Goal: Task Accomplishment & Management: Manage account settings

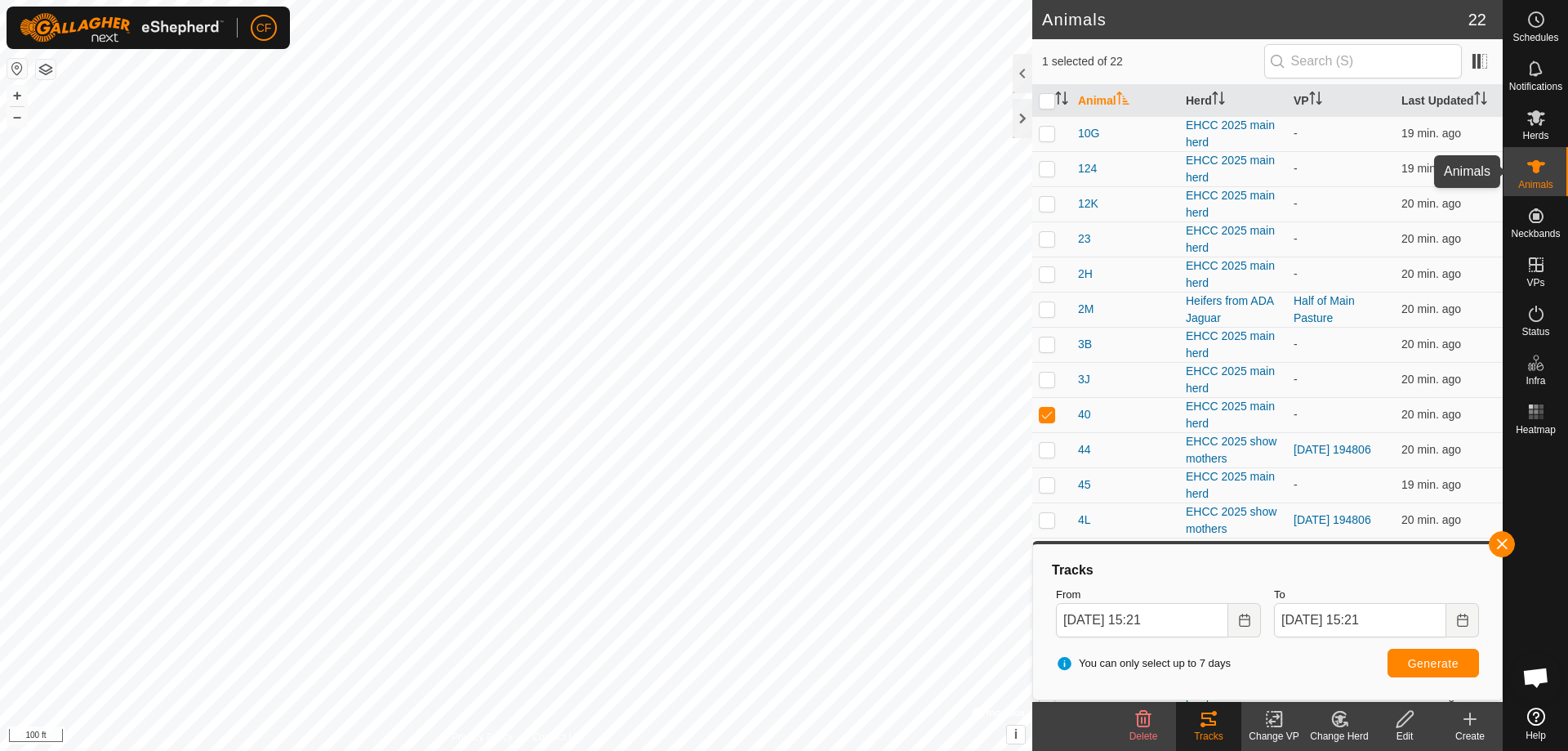
click at [1539, 166] on icon at bounding box center [1535, 166] width 18 height 13
click at [1084, 346] on span "3B" at bounding box center [1085, 344] width 14 height 17
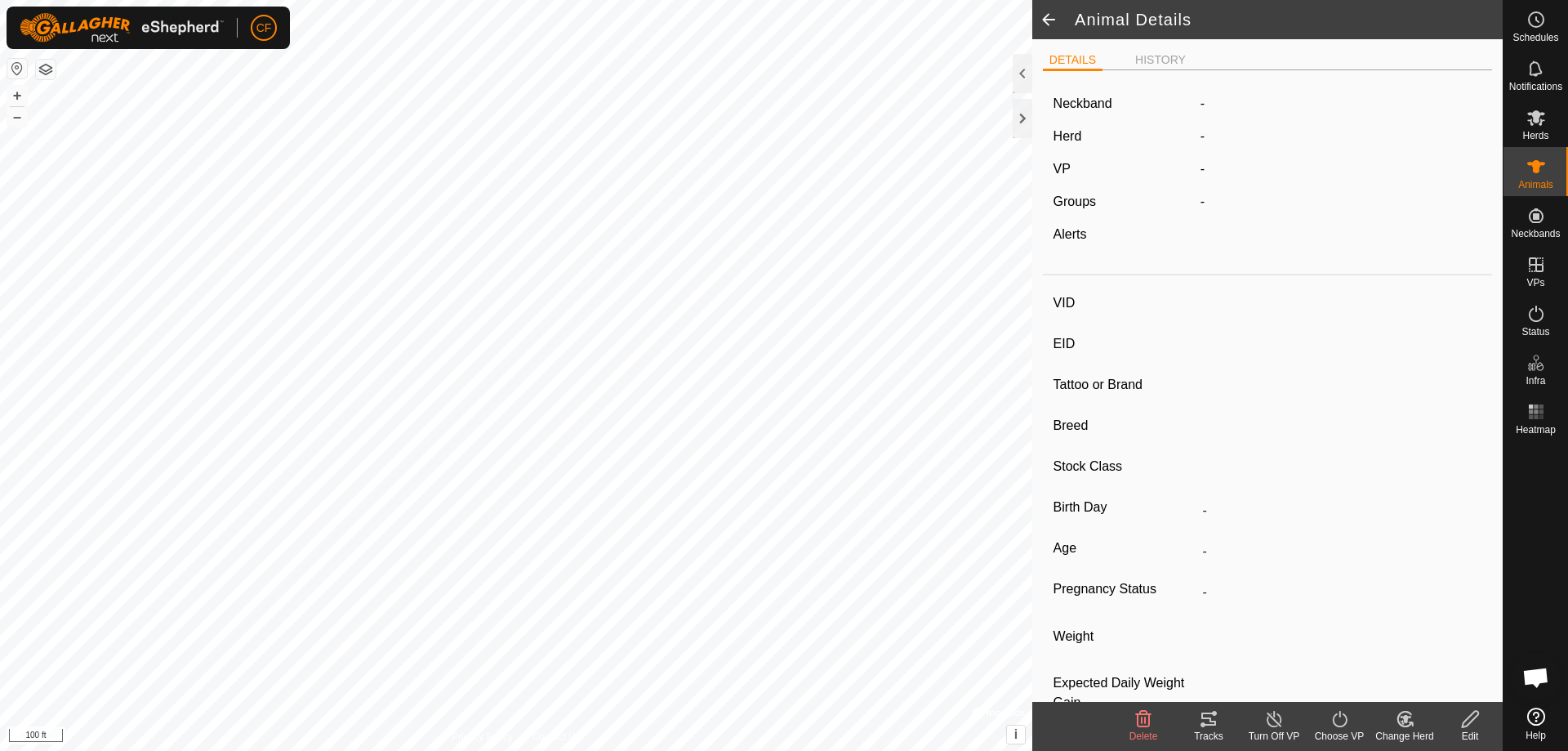
type input "3B"
type input "-"
type input "SUF 3B"
type input "Angus"
type input "-"
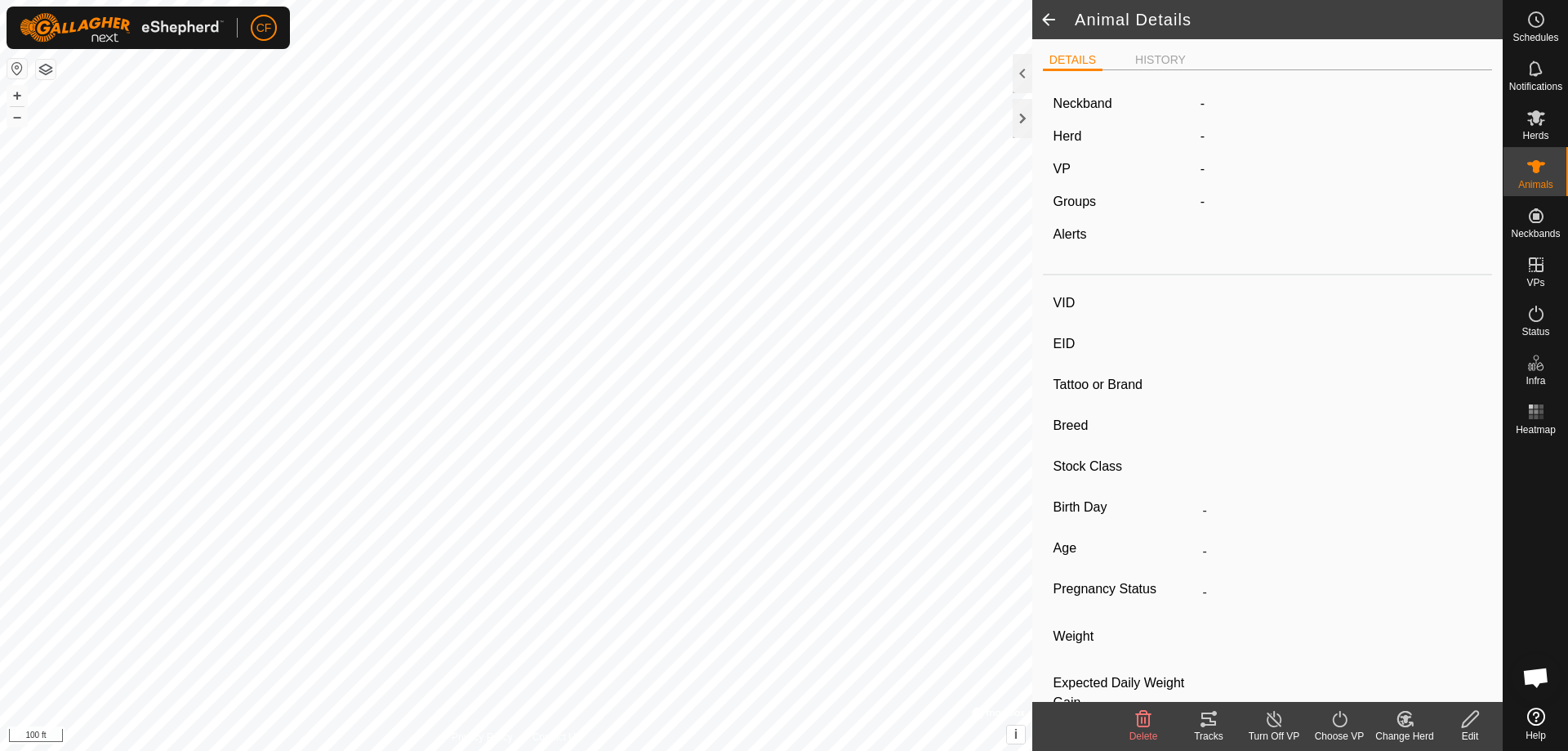
type input "02/2014"
type input "11 years 9 months"
type input "Pregnant"
type input "0 kg"
type input "-"
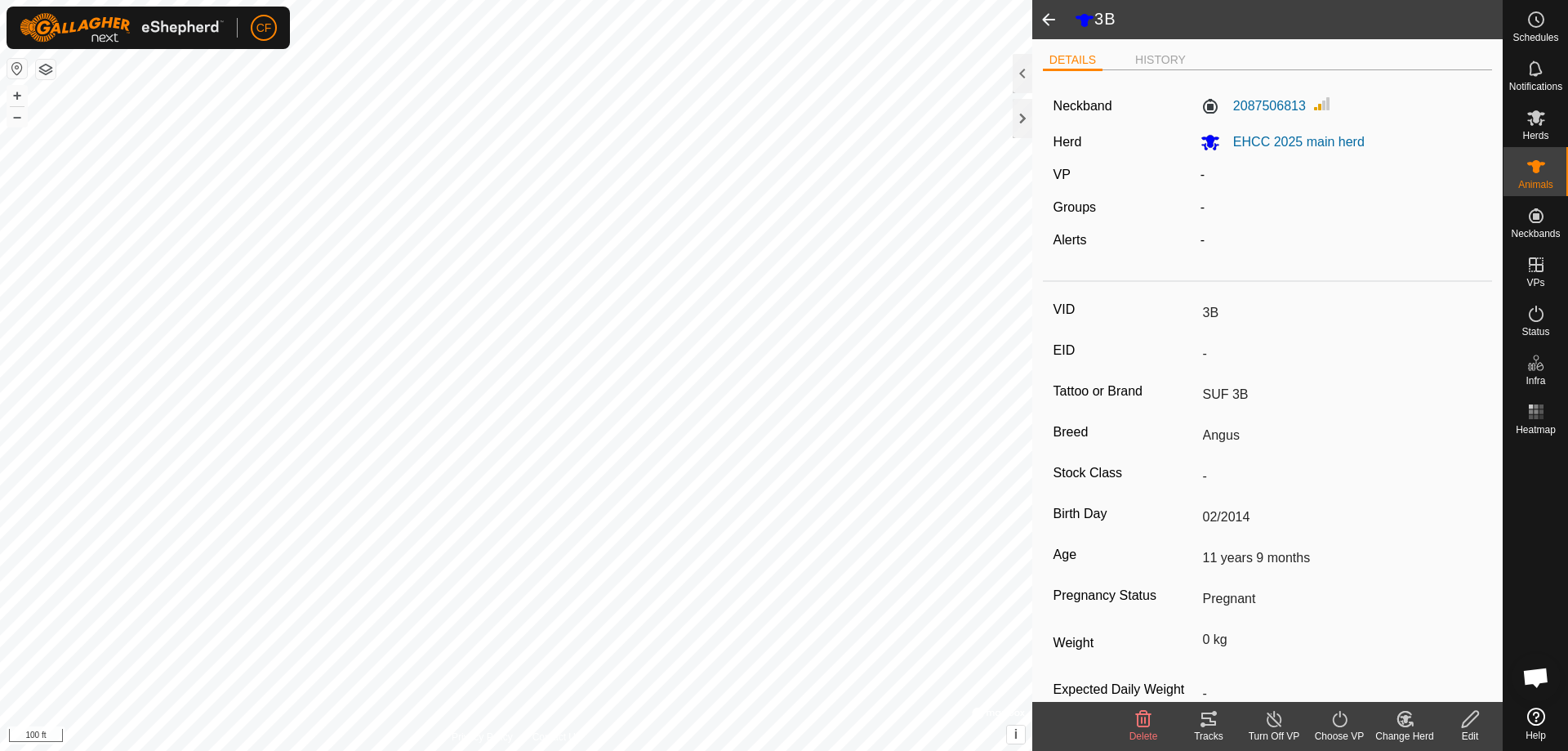
click at [1208, 729] on div "Tracks" at bounding box center [1208, 726] width 66 height 49
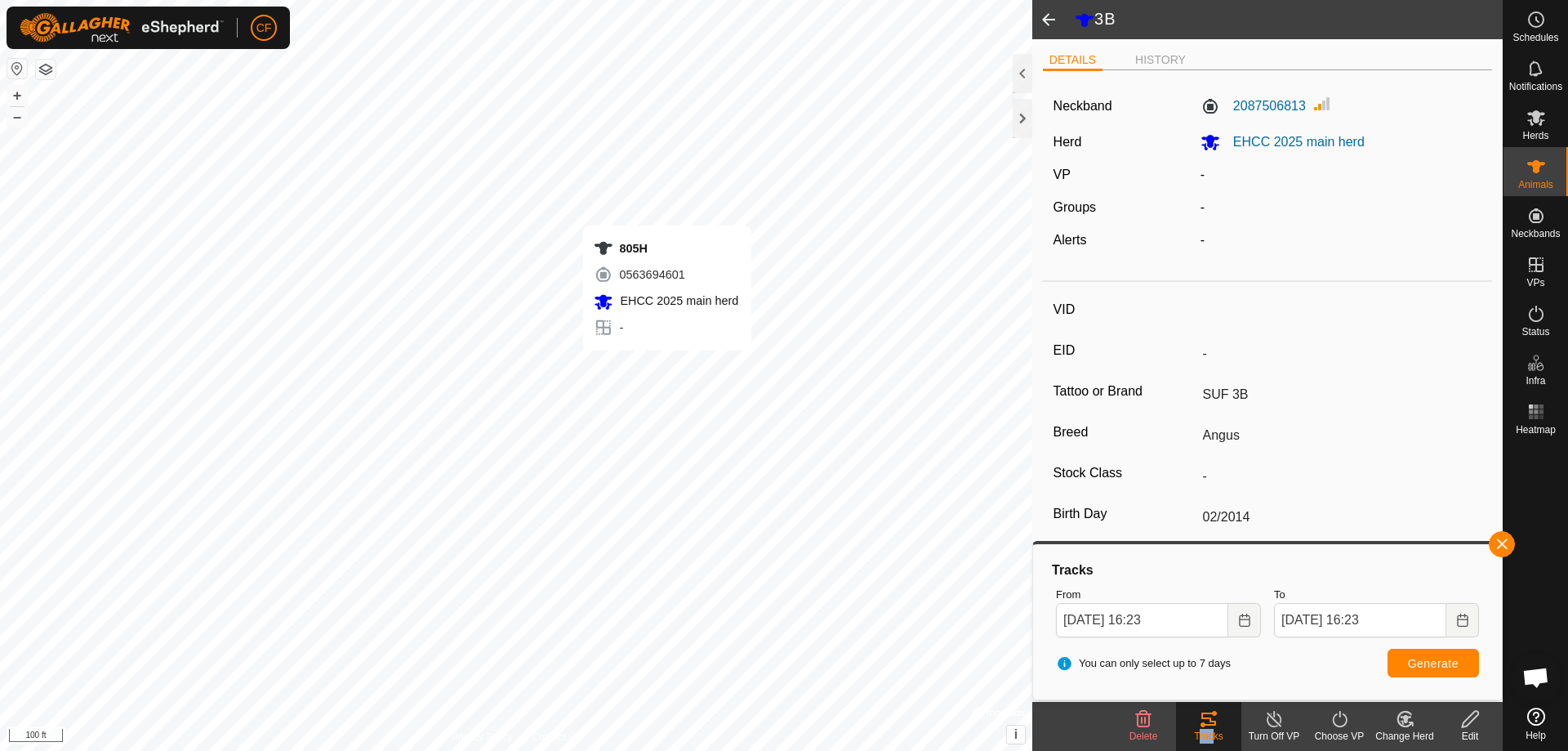
type input "-"
type input "805H"
type input "-"
type input "CHD 805H"
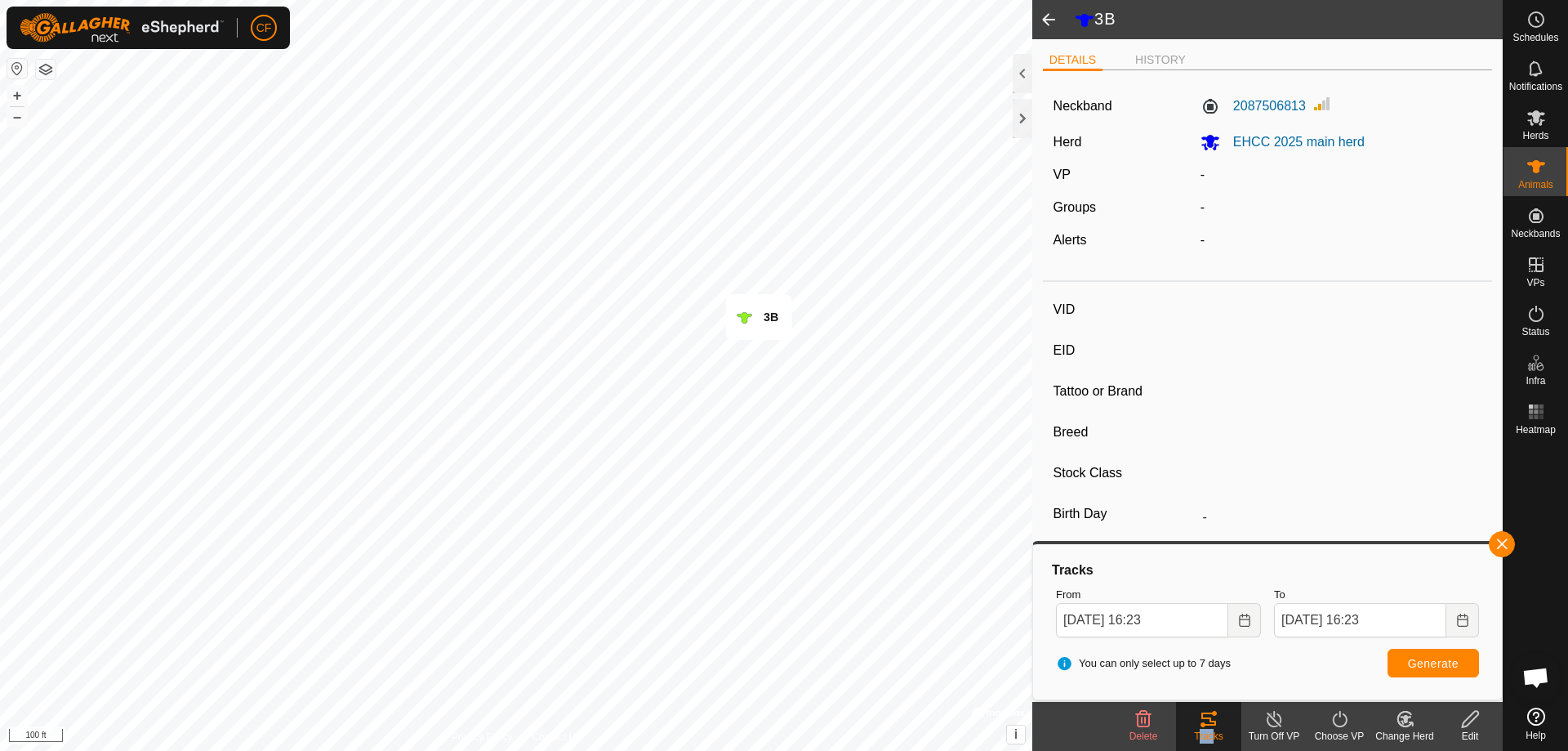
type input "Angus"
type input "-"
type input "02/2020"
type input "5 years 8 months"
type input "-"
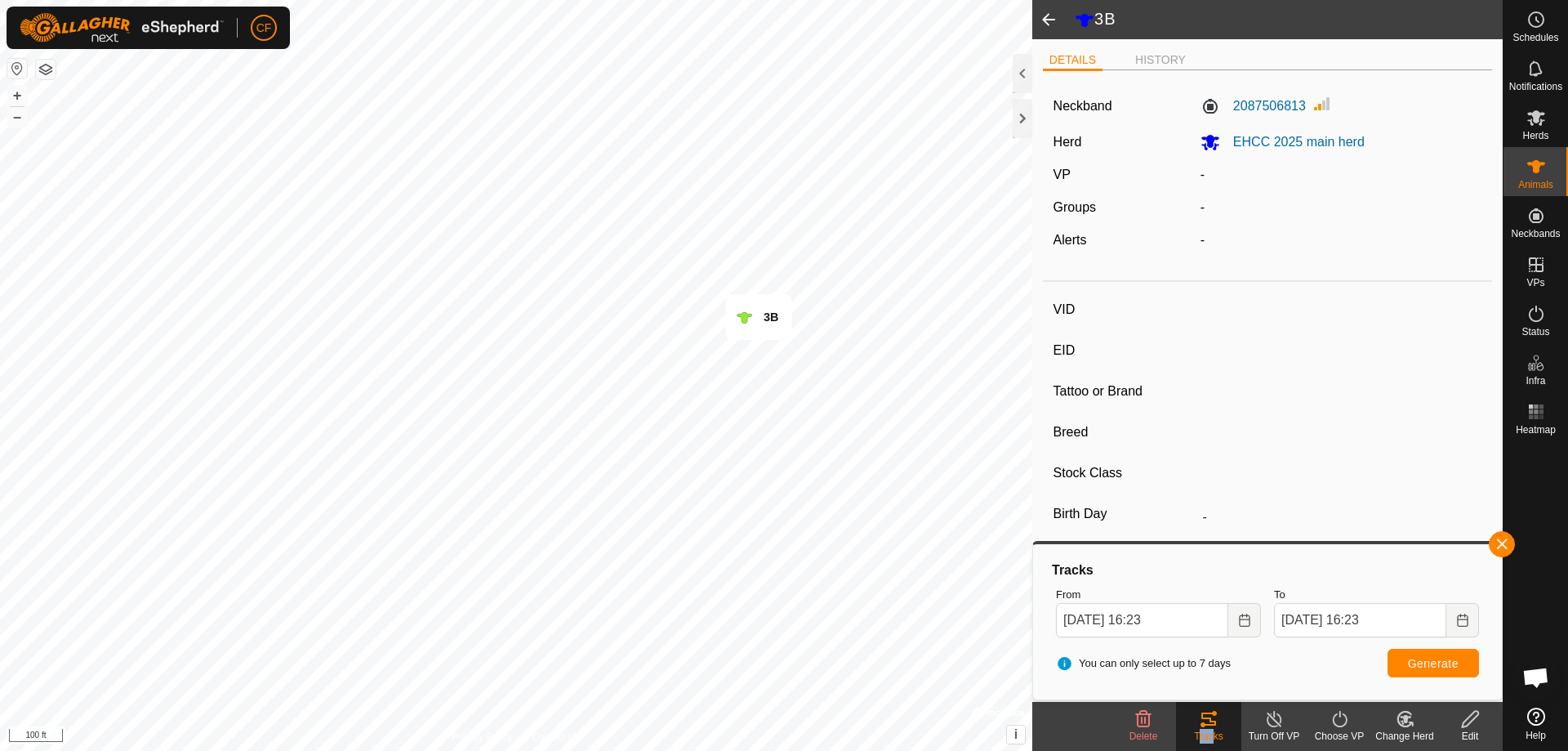
type input "0 kg"
type input "-"
click at [1507, 546] on button "button" at bounding box center [1502, 544] width 26 height 26
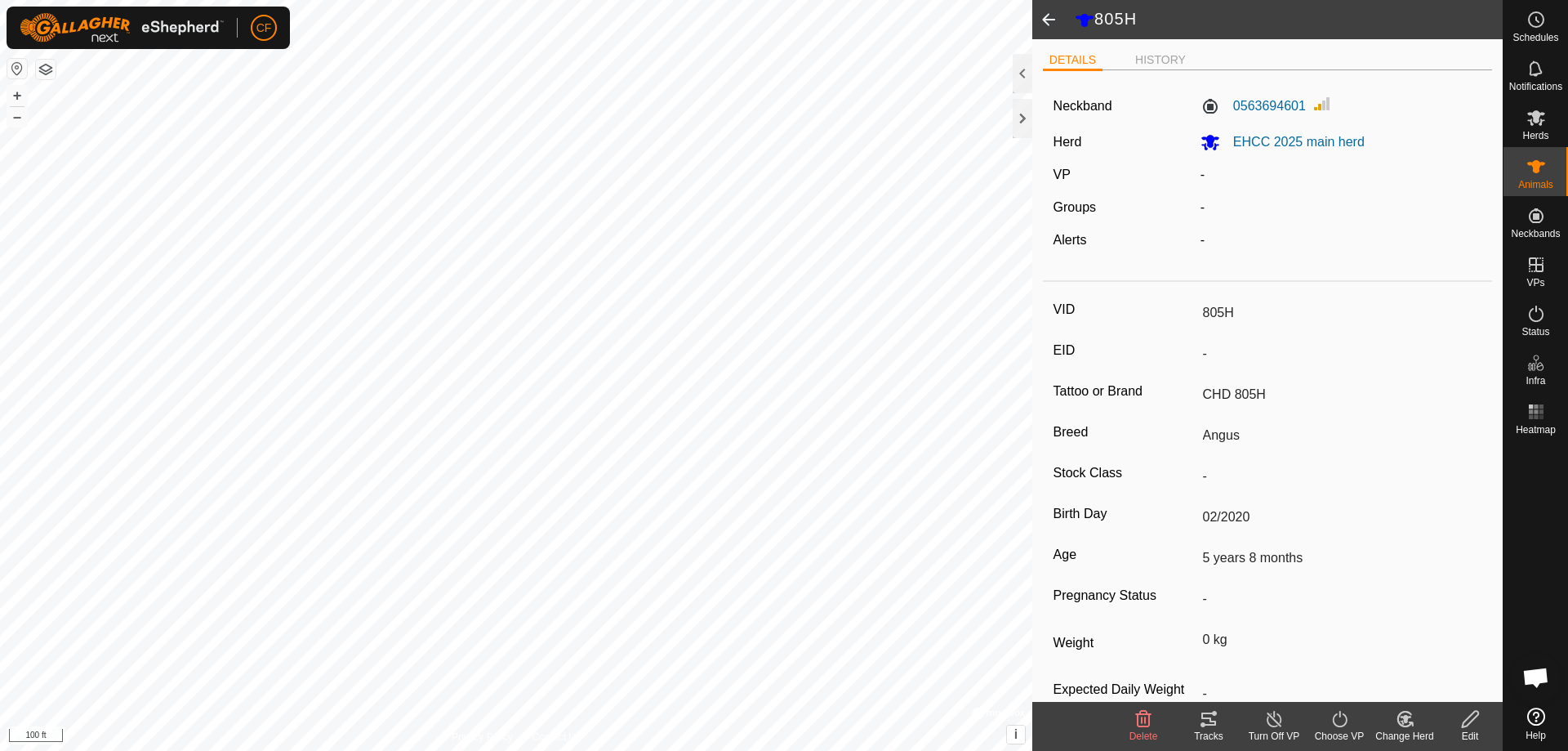
click at [1218, 723] on icon at bounding box center [1208, 718] width 20 height 20
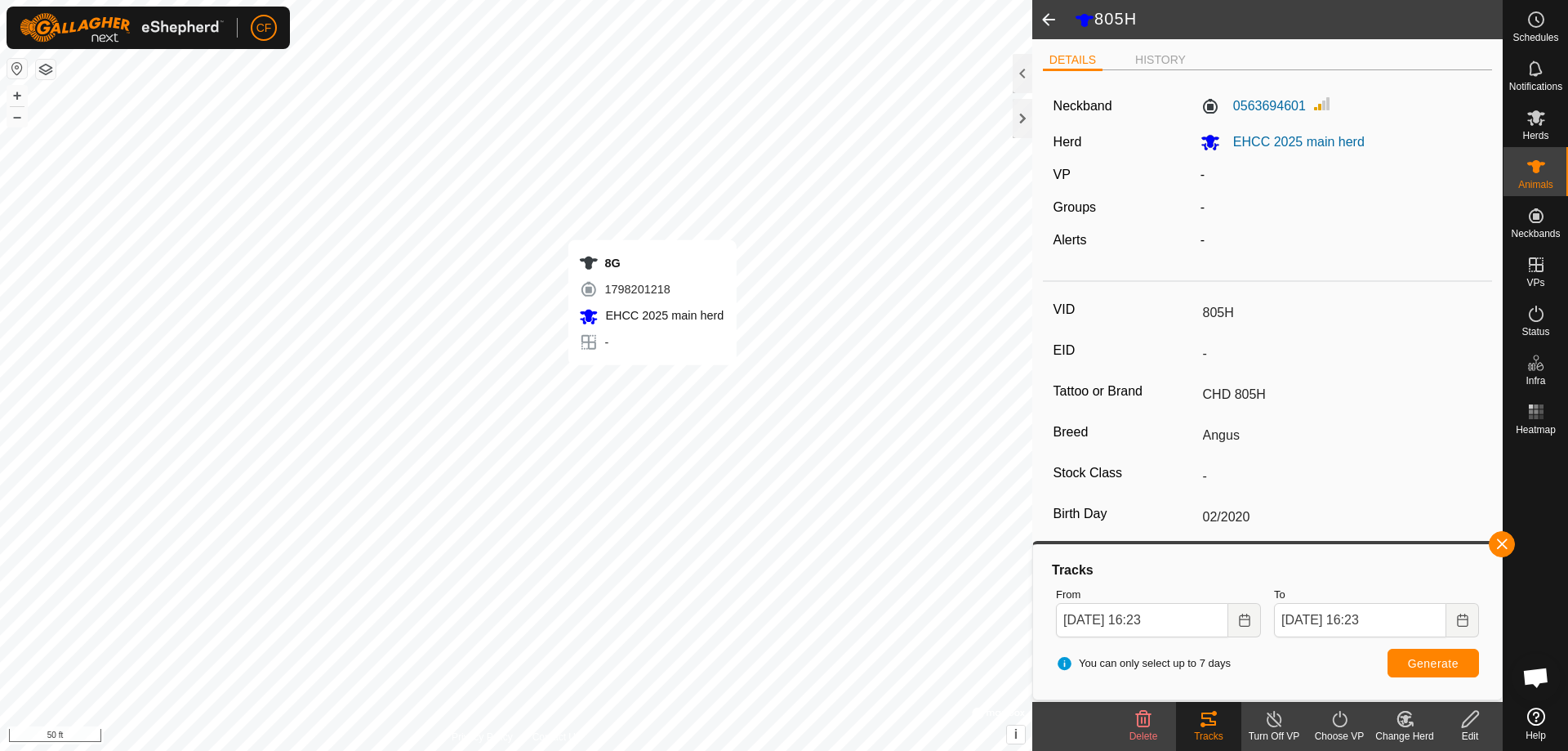
type input "-"
type input "8G"
type input "-"
type input "SUF 10G"
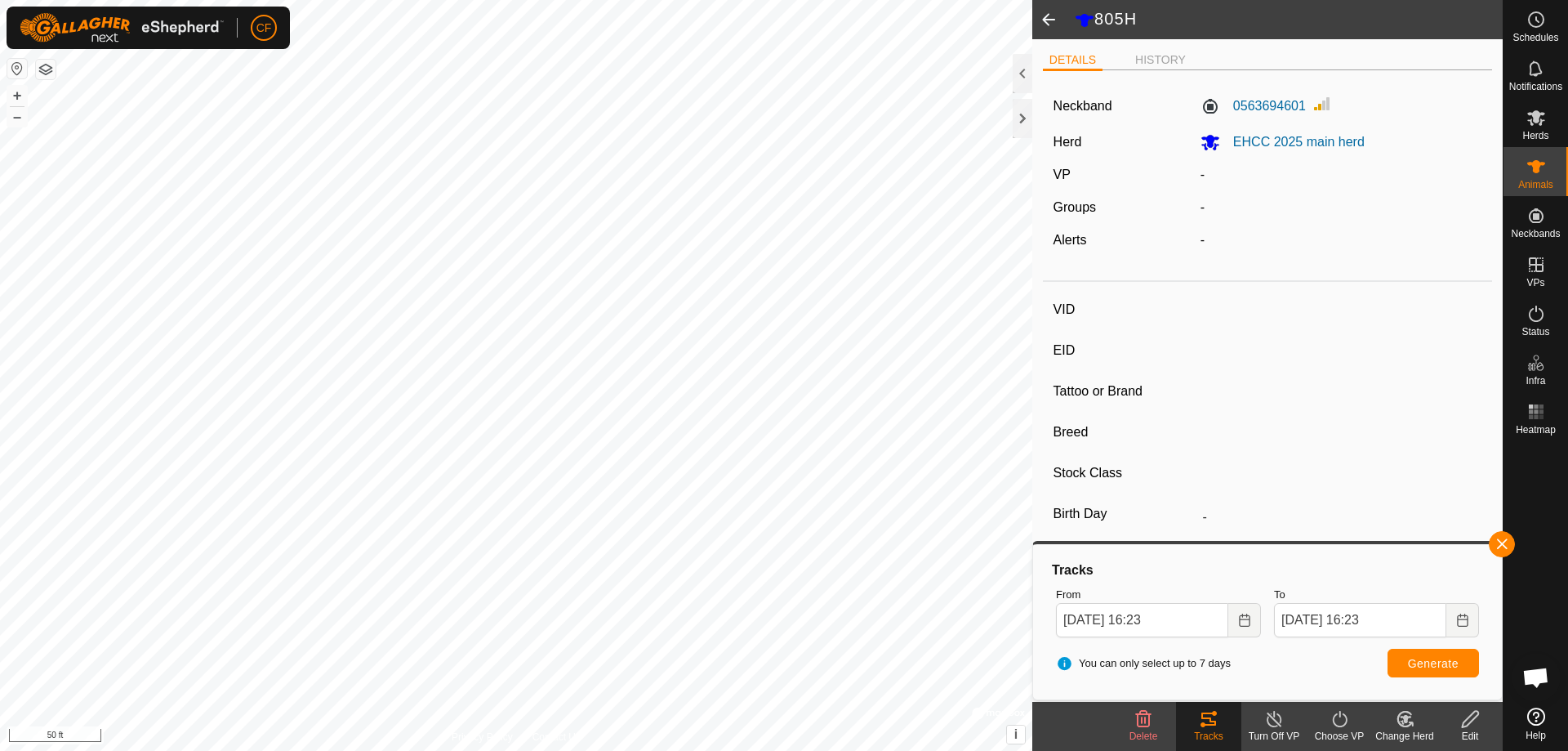
type input "Angus"
type input "-"
type input "04/2019"
type input "6 years 6 months"
type input "Pregnant"
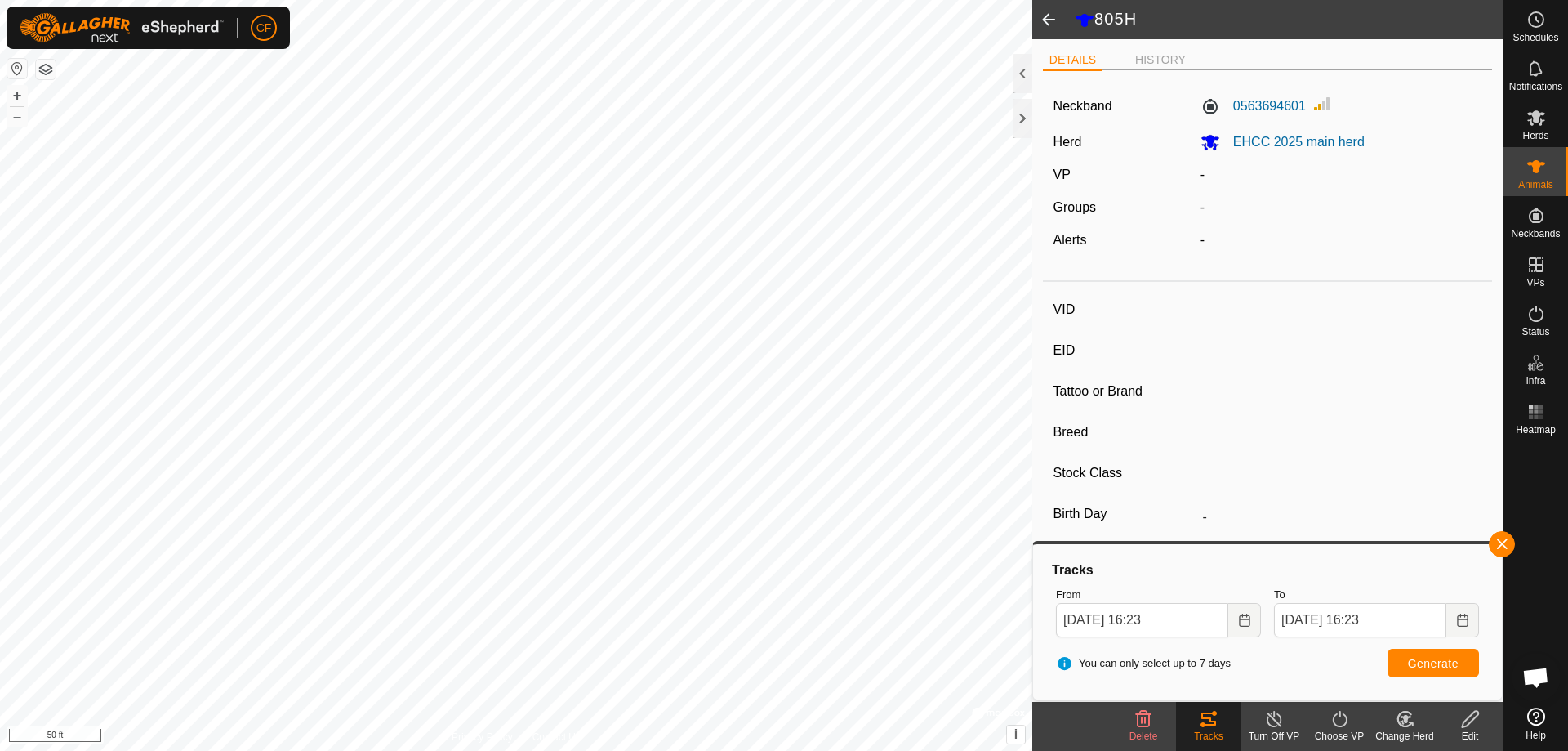
type input "0 kg"
type input "-"
click at [1508, 539] on button "button" at bounding box center [1502, 544] width 26 height 26
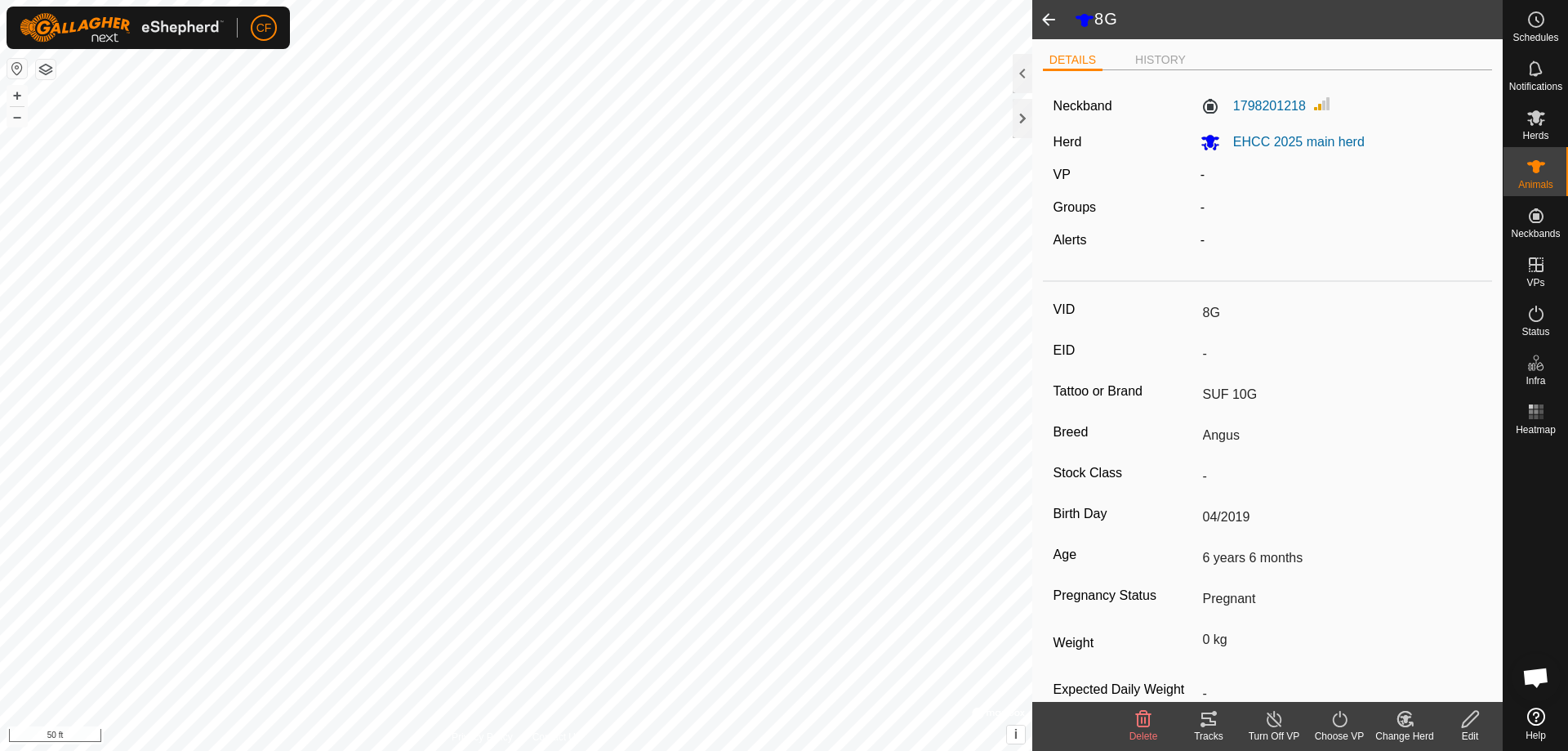
click at [1203, 726] on icon at bounding box center [1203, 724] width 5 height 5
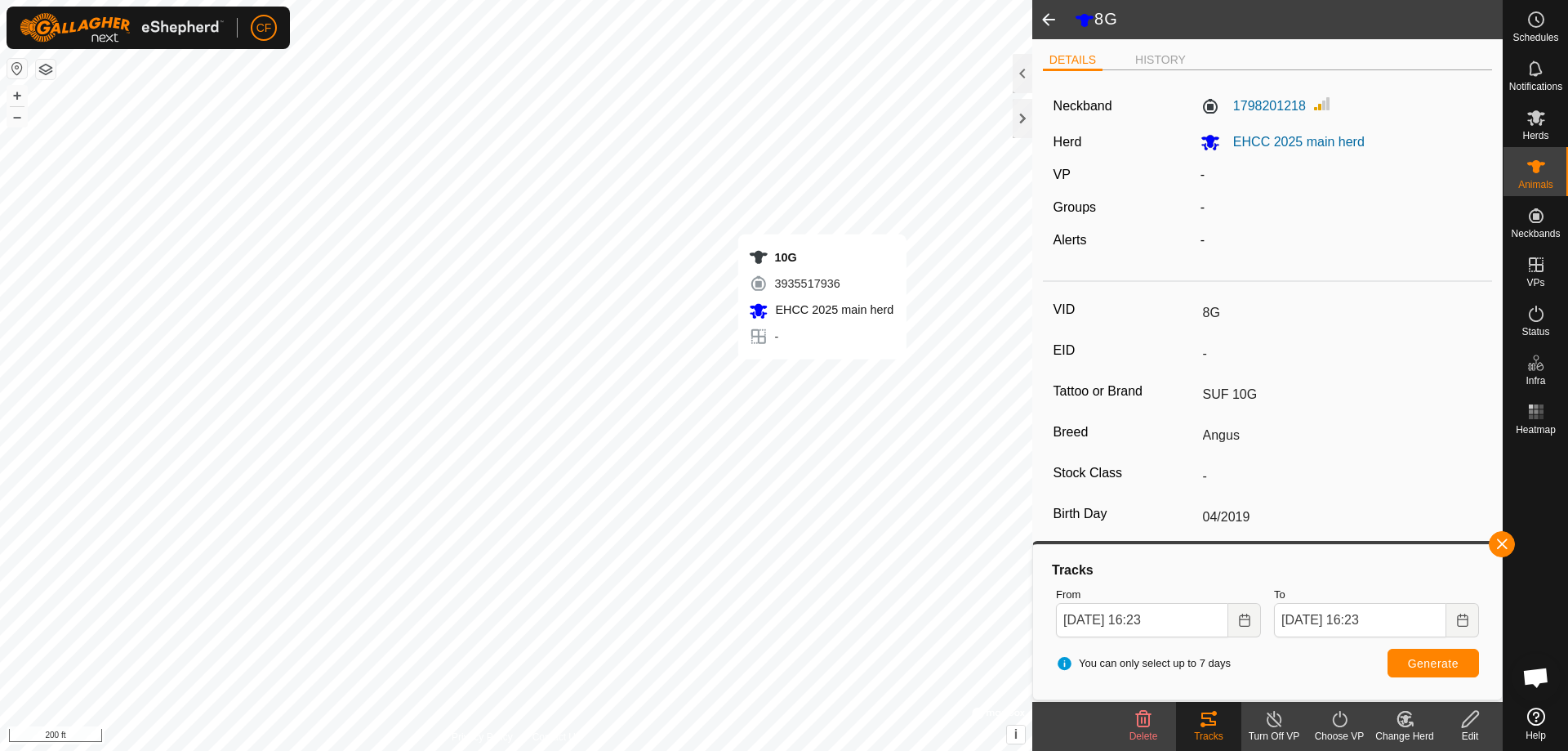
type input "-"
type input "10G"
type input "-"
type input "CLC 10G"
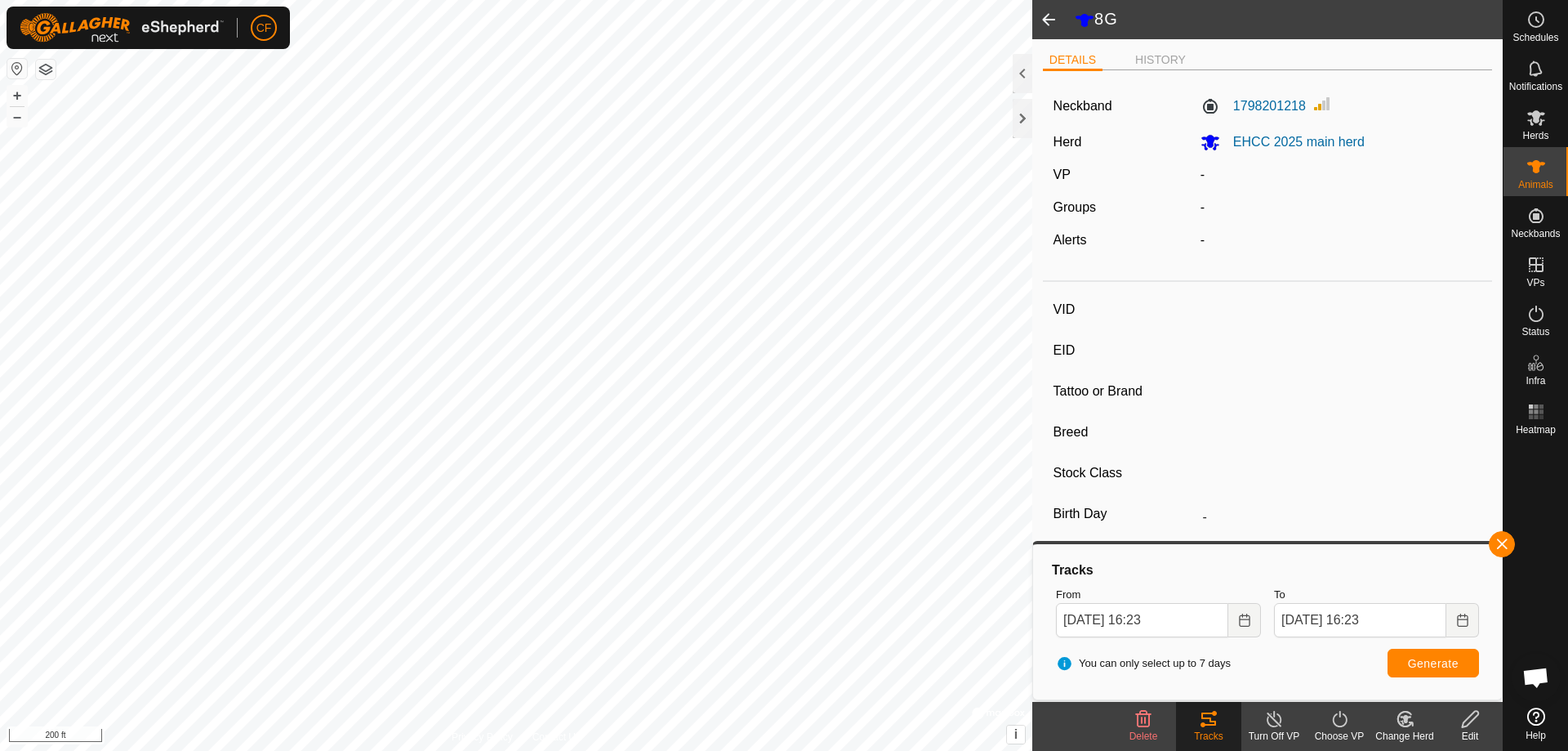
type input "Angus"
type input "-"
type input "05/2019"
type input "6 years 5 months"
type input "0 kg"
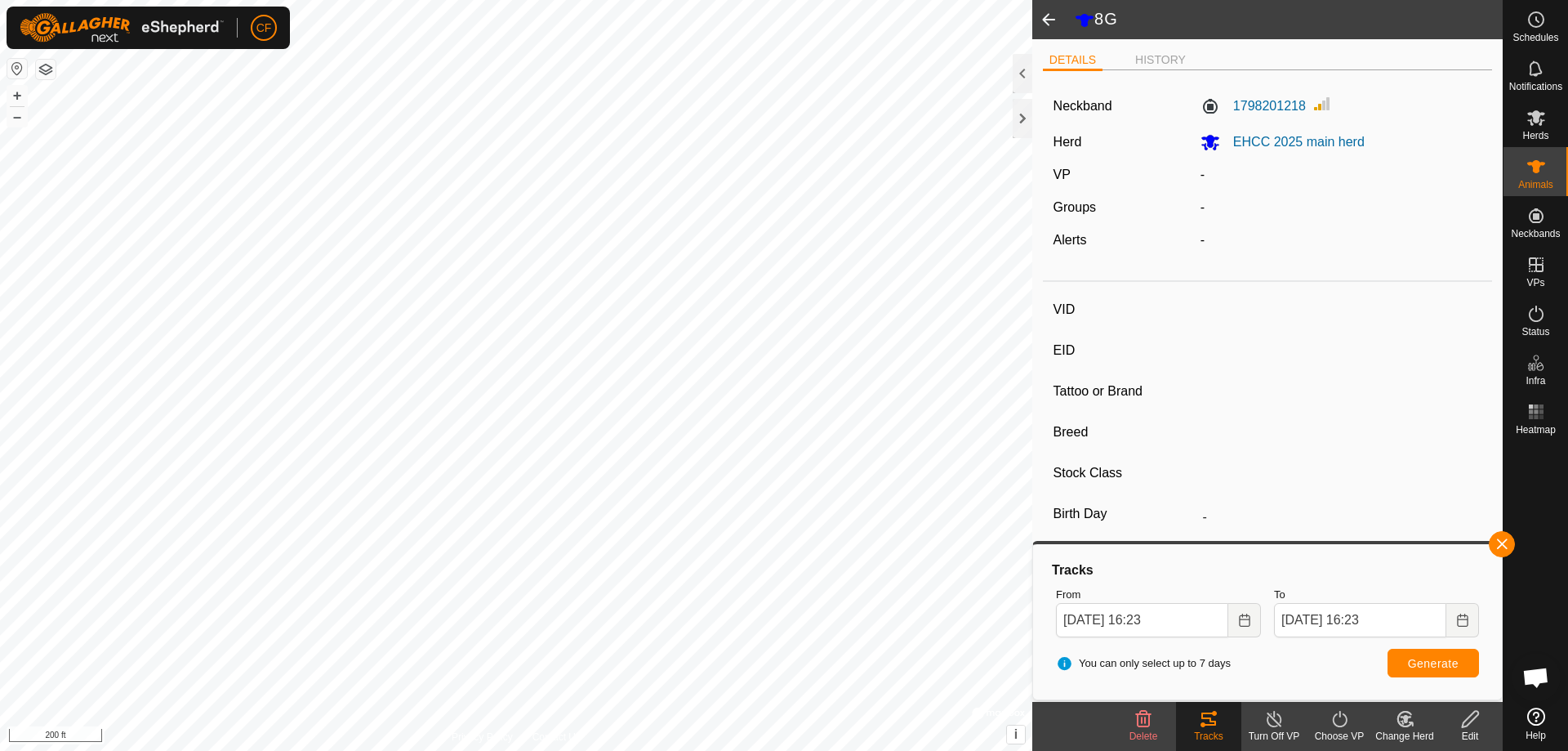
type input "-"
click at [1508, 547] on button "button" at bounding box center [1502, 544] width 26 height 26
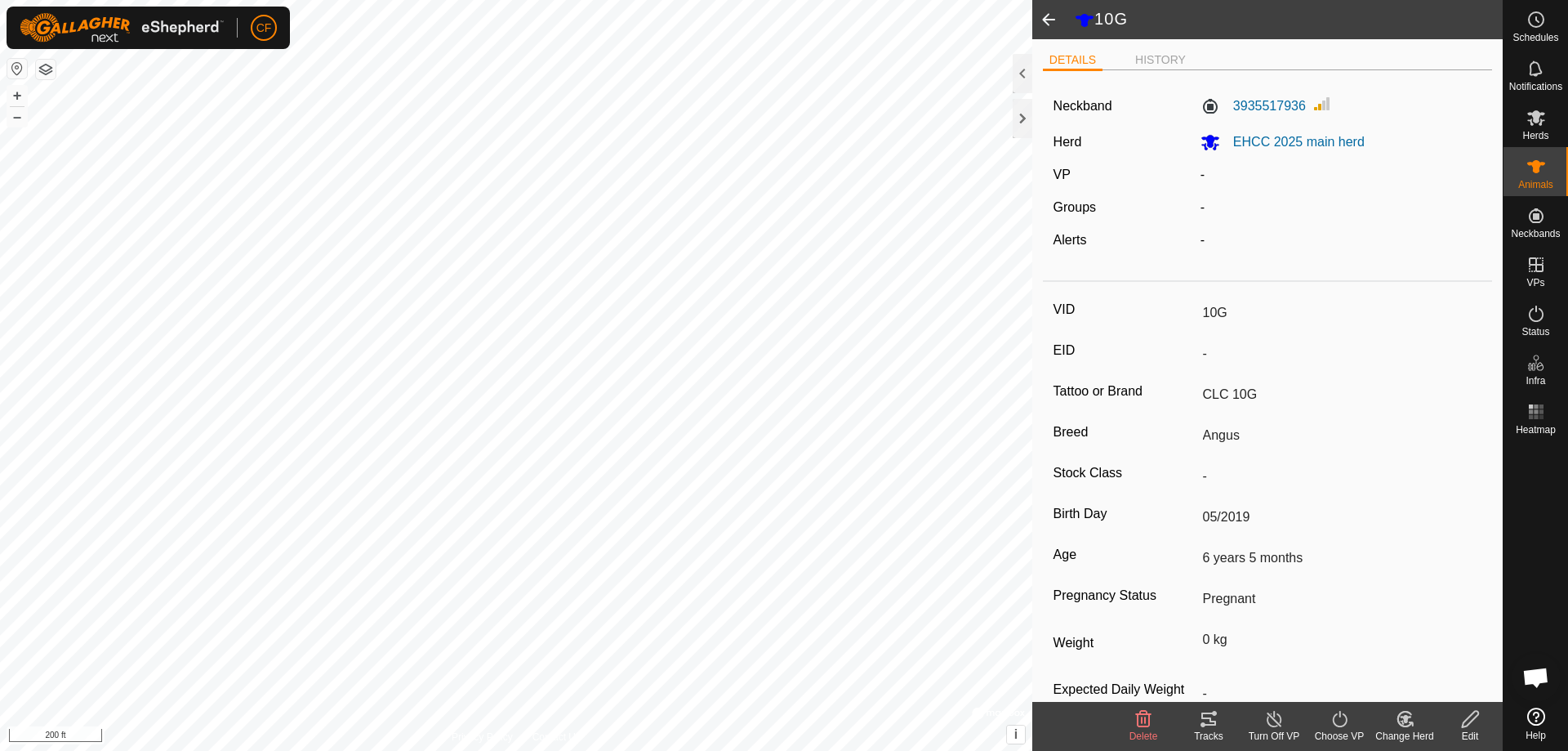
click at [1210, 717] on icon at bounding box center [1208, 718] width 15 height 13
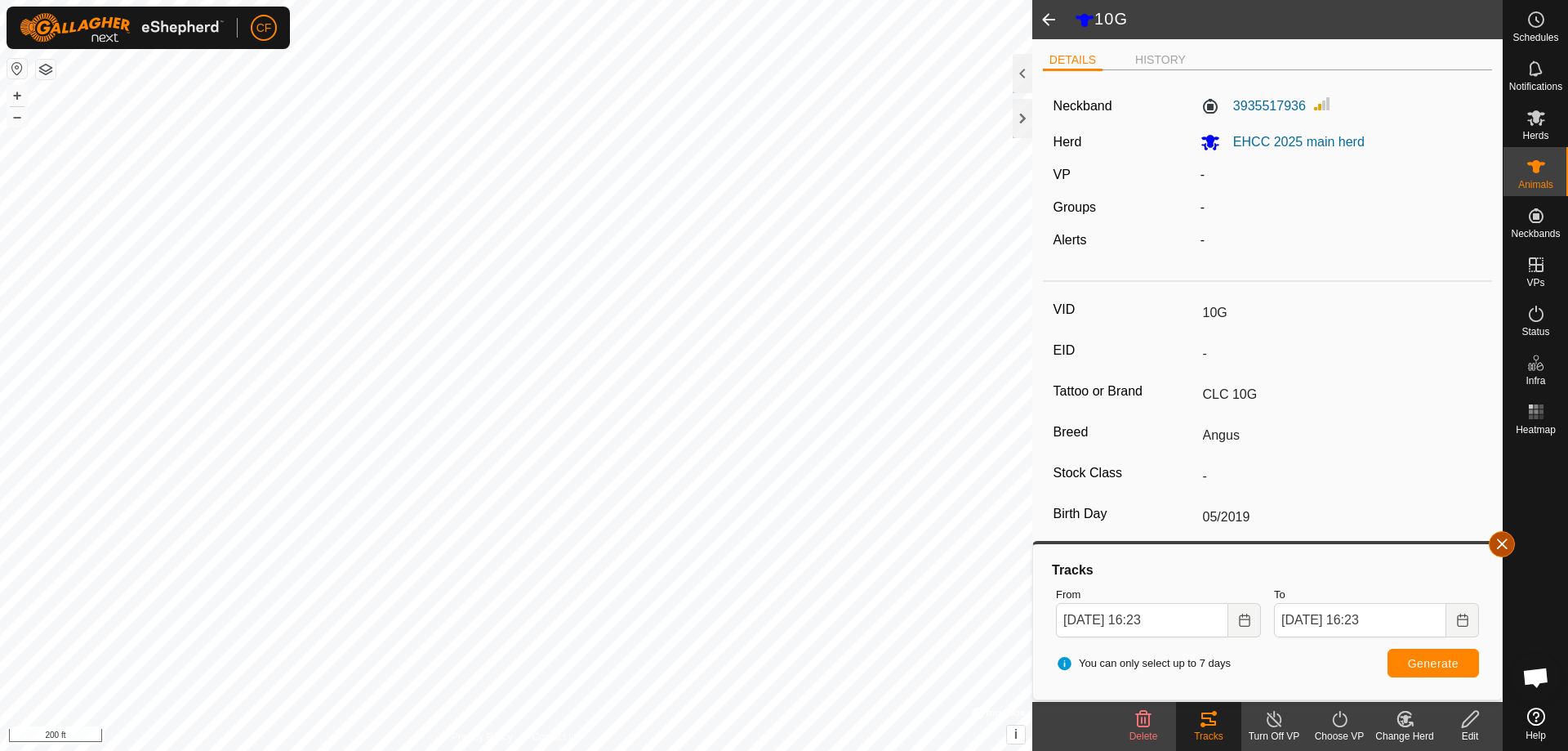
click at [1505, 546] on button "button" at bounding box center [1502, 544] width 26 height 26
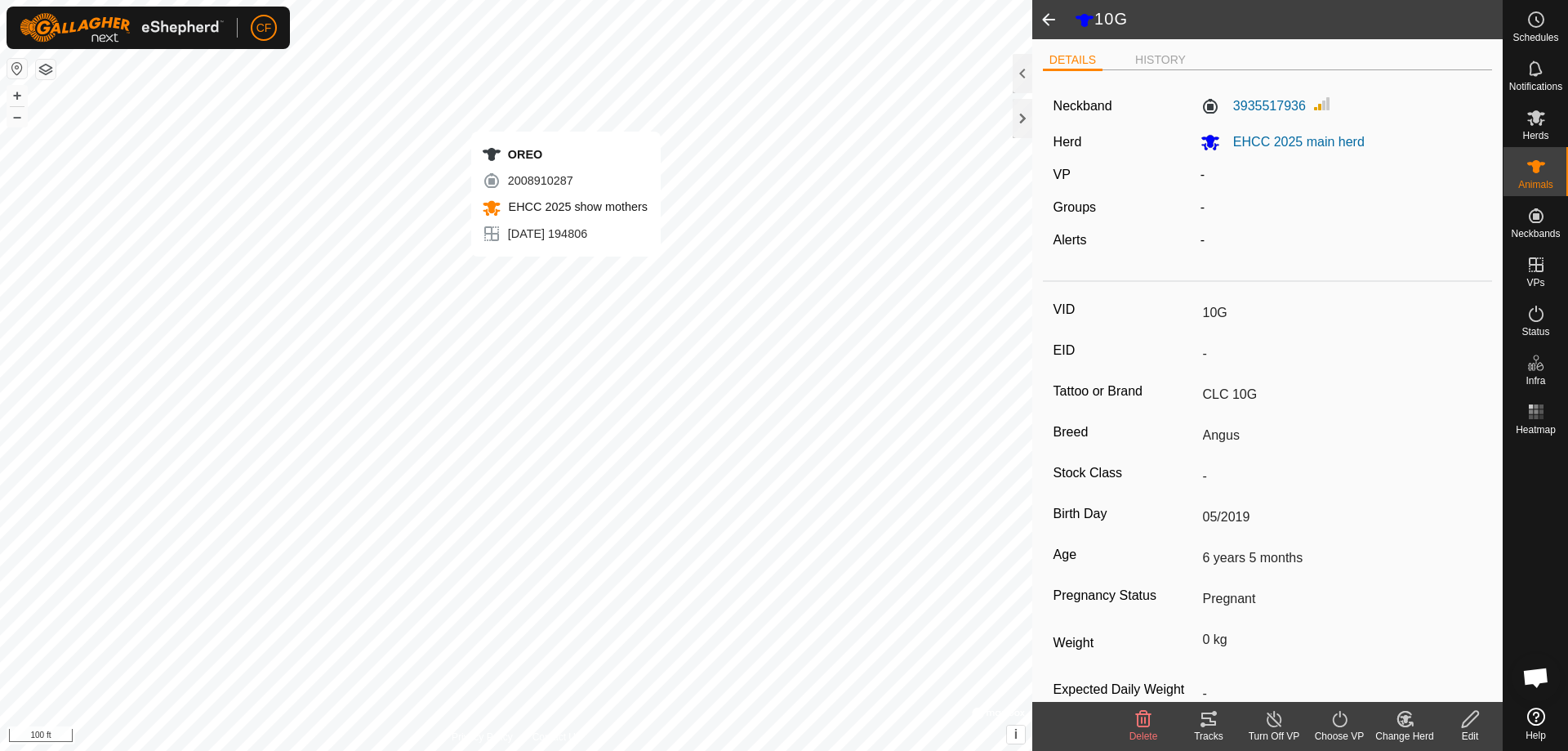
type input "-"
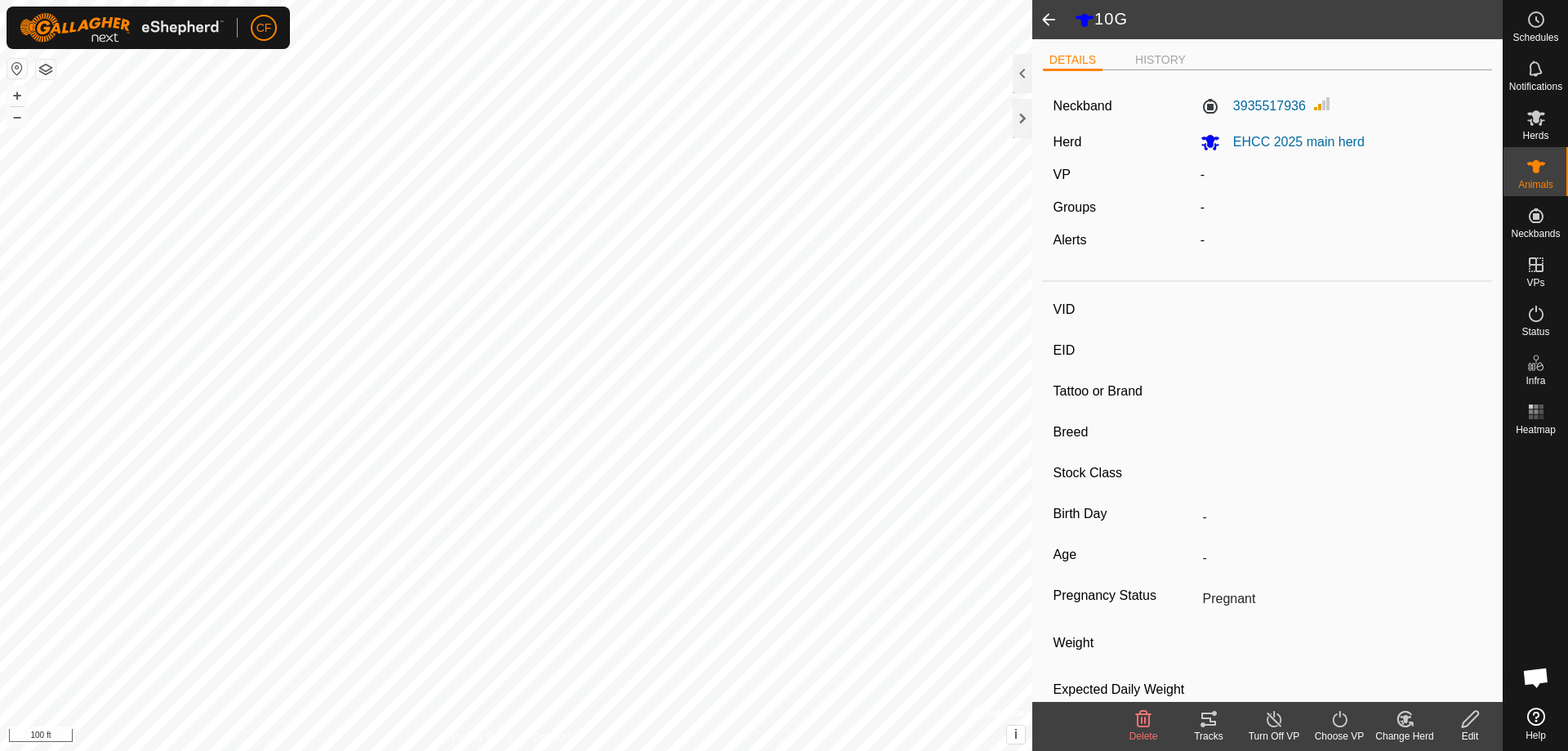
type input "44"
type input "-"
type input "CHSF 19H"
type input "Angus"
type input "-"
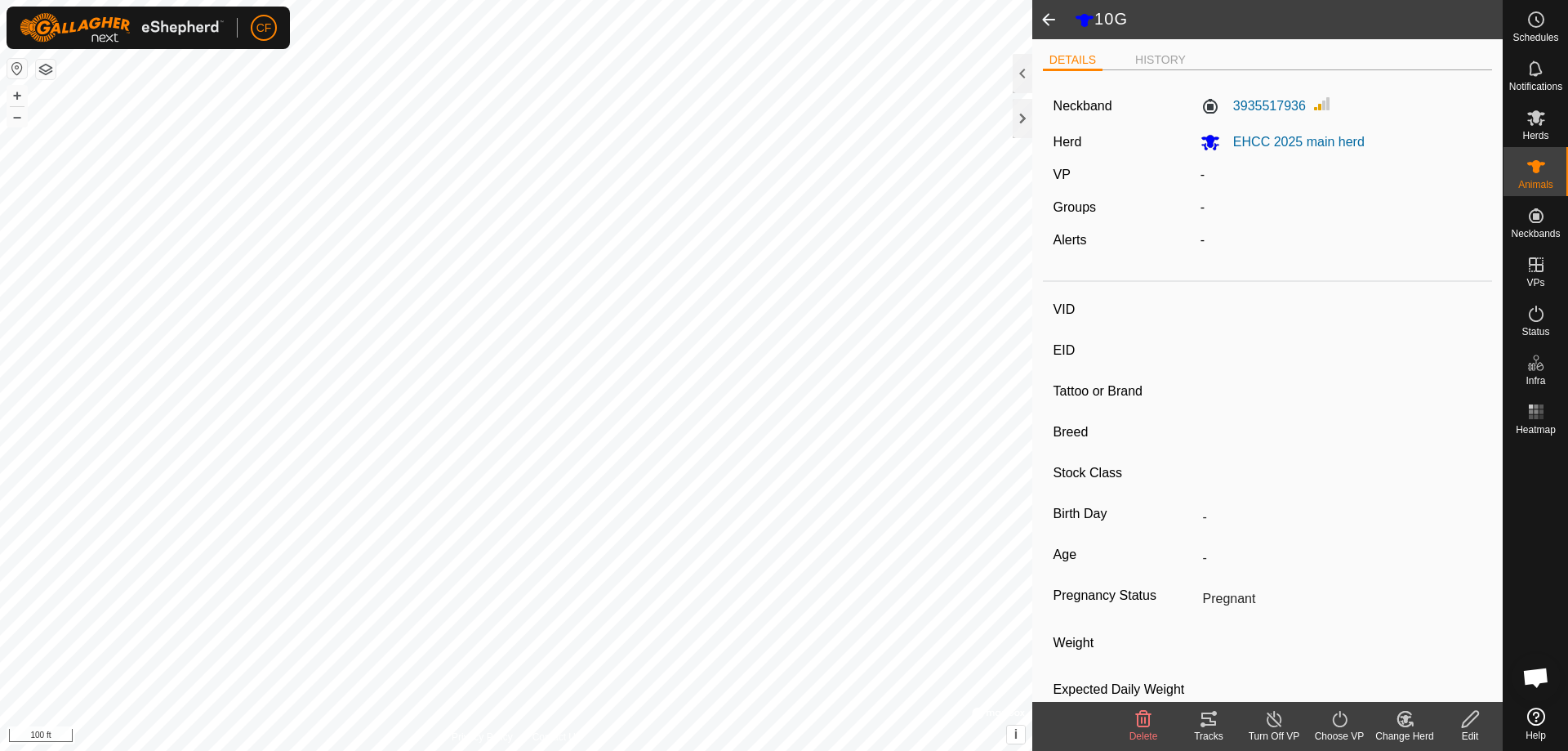
type input "01/2020"
type input "5 years 9 months"
type input "0 kg"
type input "-"
click at [1206, 723] on icon at bounding box center [1208, 718] width 20 height 20
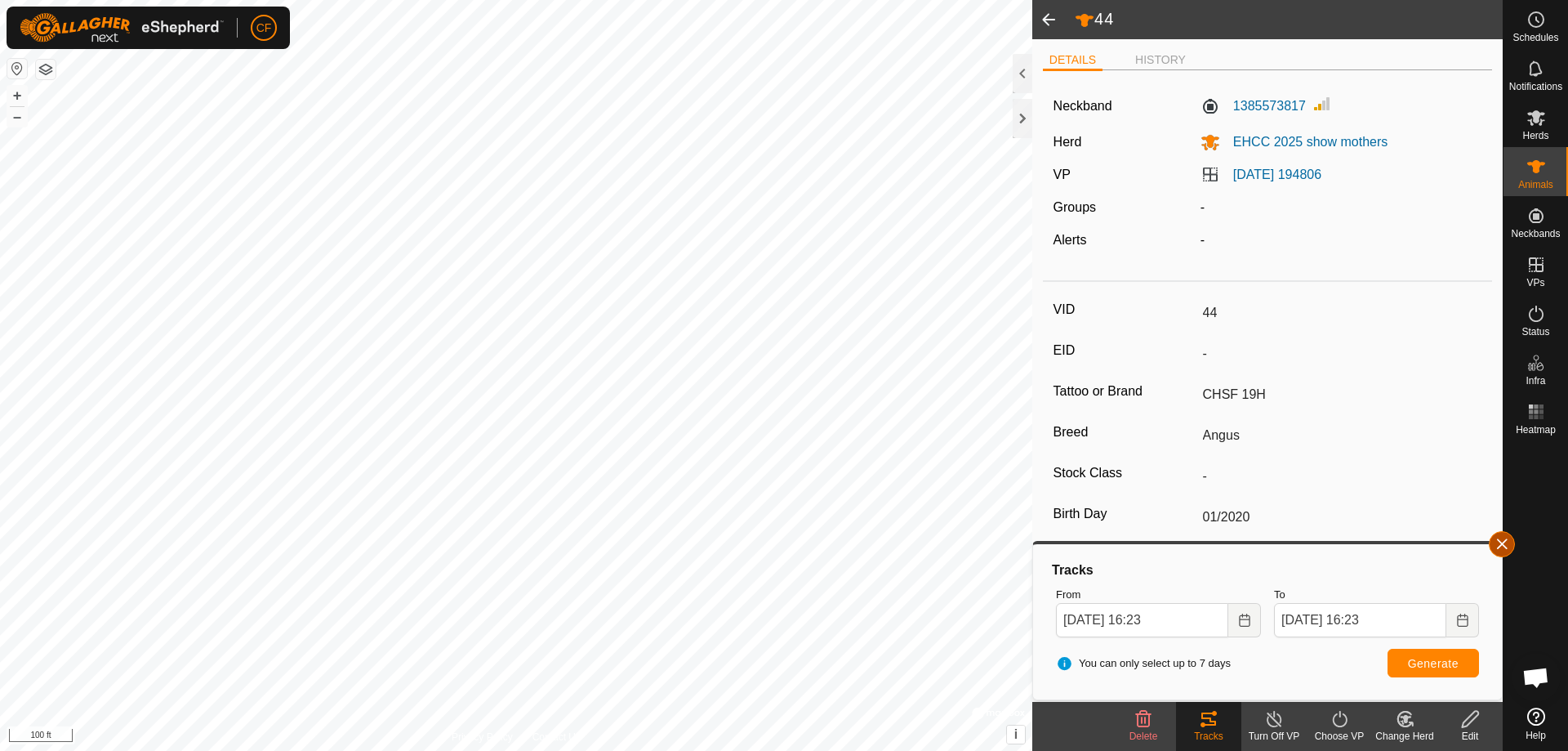
click at [1510, 546] on button "button" at bounding box center [1502, 544] width 26 height 26
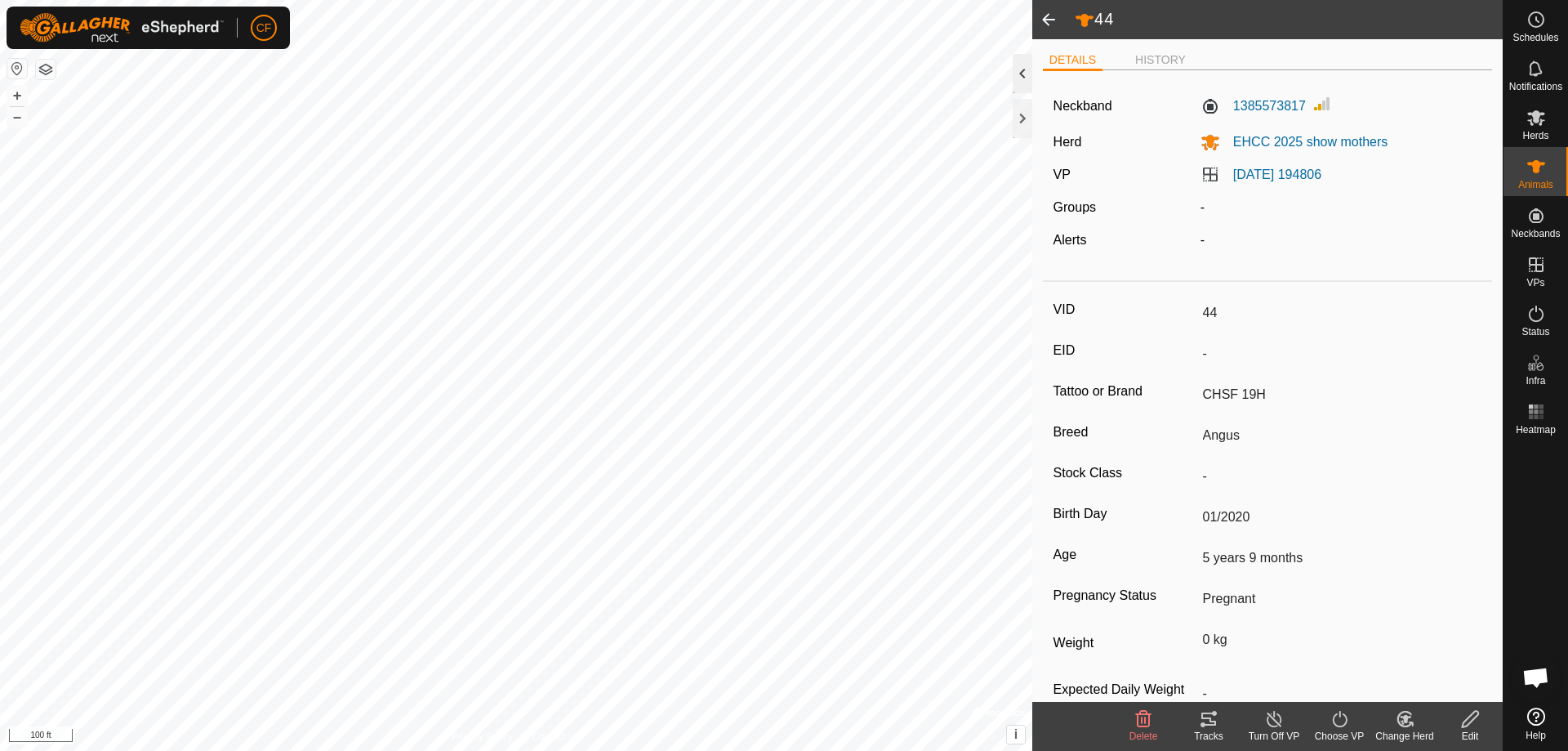
type input "44"
type input "CHSF 19H"
type input "44"
type input "CHSF 19H"
